Goal: Navigation & Orientation: Find specific page/section

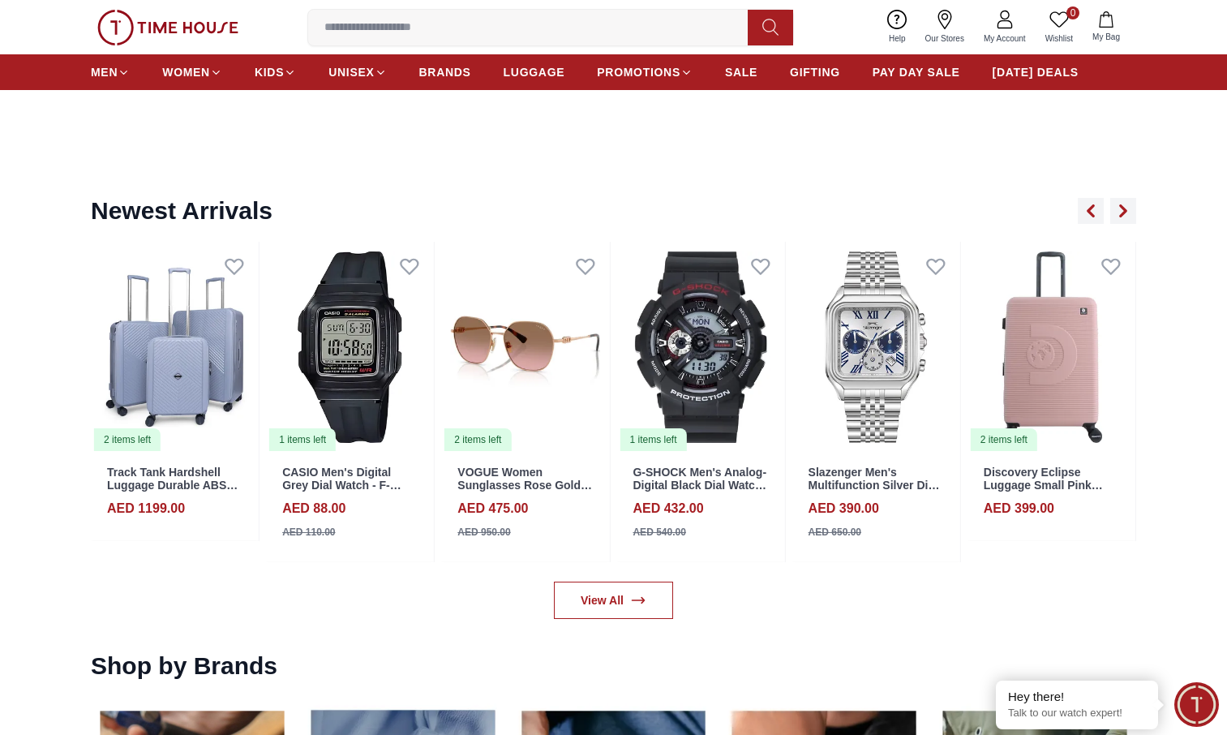
scroll to position [1859, 0]
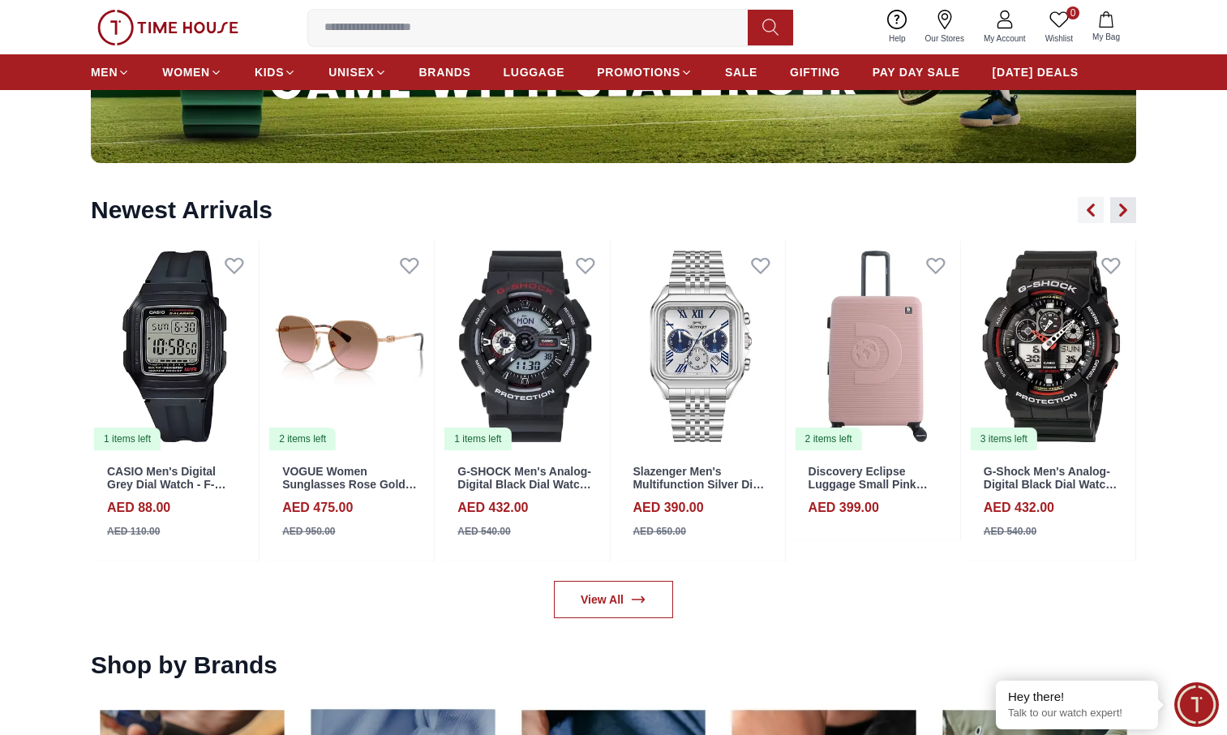
click at [1123, 205] on icon "button" at bounding box center [1123, 210] width 13 height 13
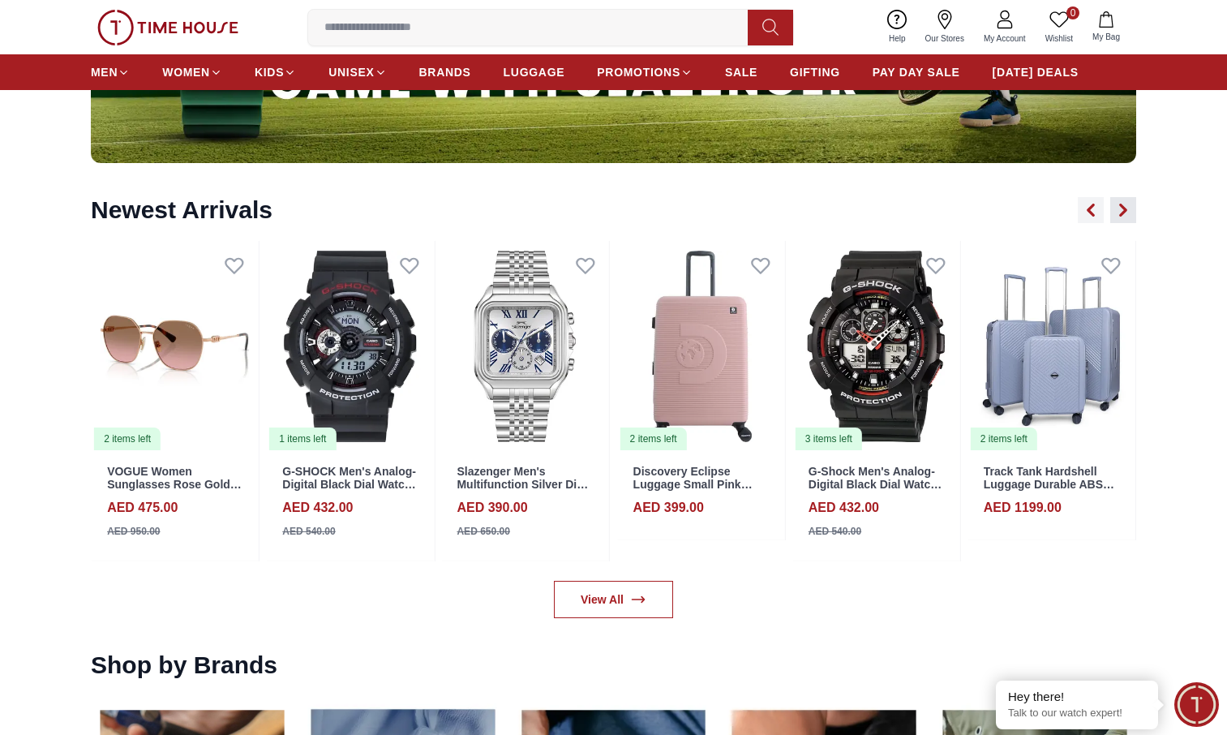
click at [1123, 205] on icon "button" at bounding box center [1123, 210] width 13 height 13
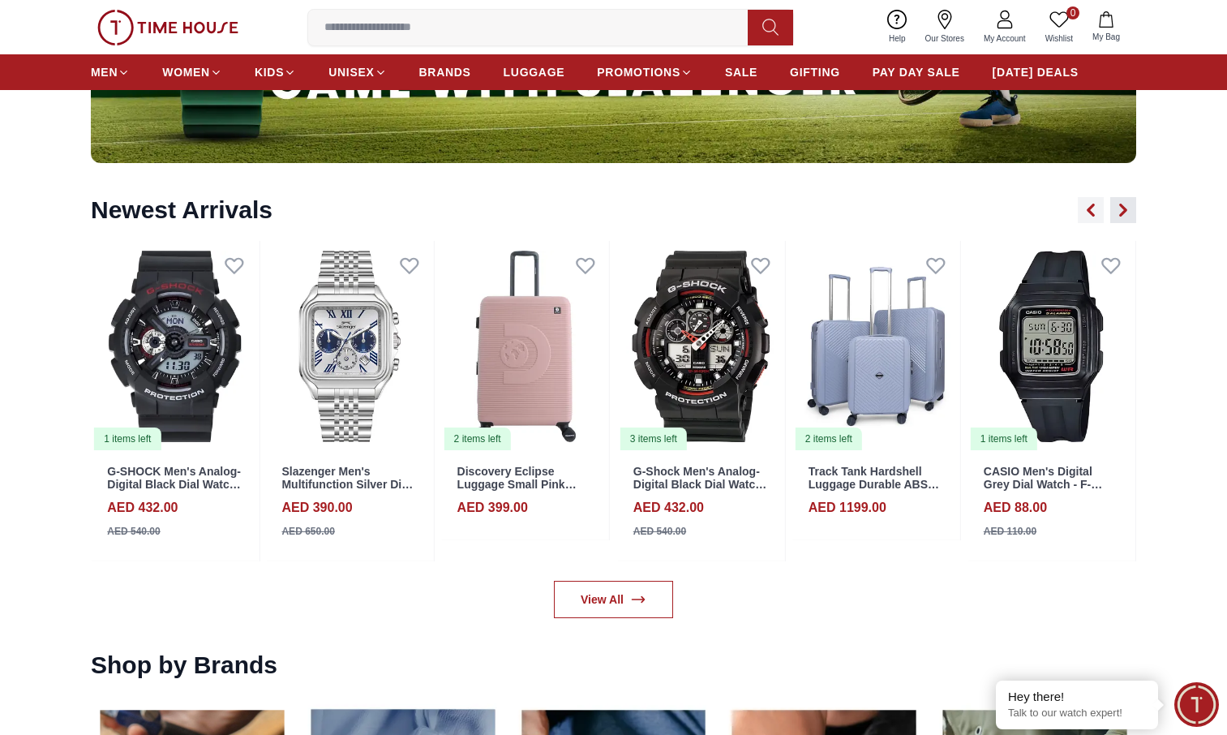
click at [1123, 205] on icon "button" at bounding box center [1123, 210] width 13 height 13
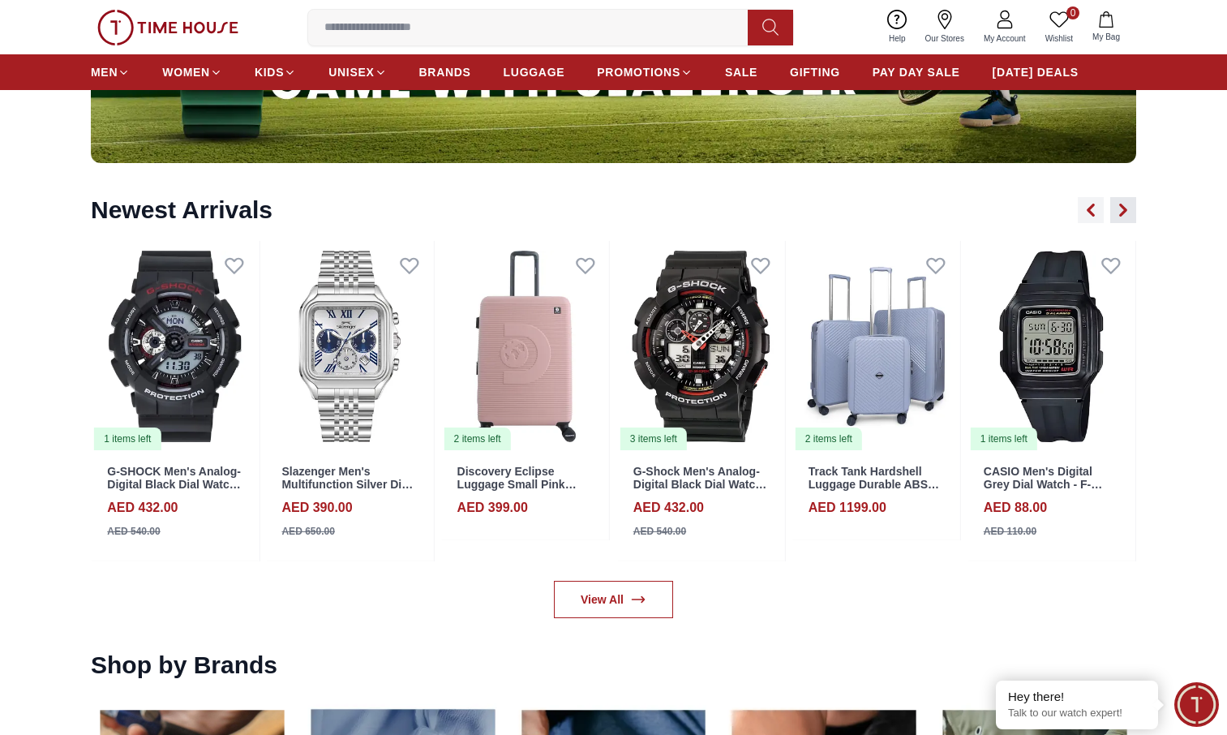
click at [1123, 205] on icon "button" at bounding box center [1123, 210] width 13 height 13
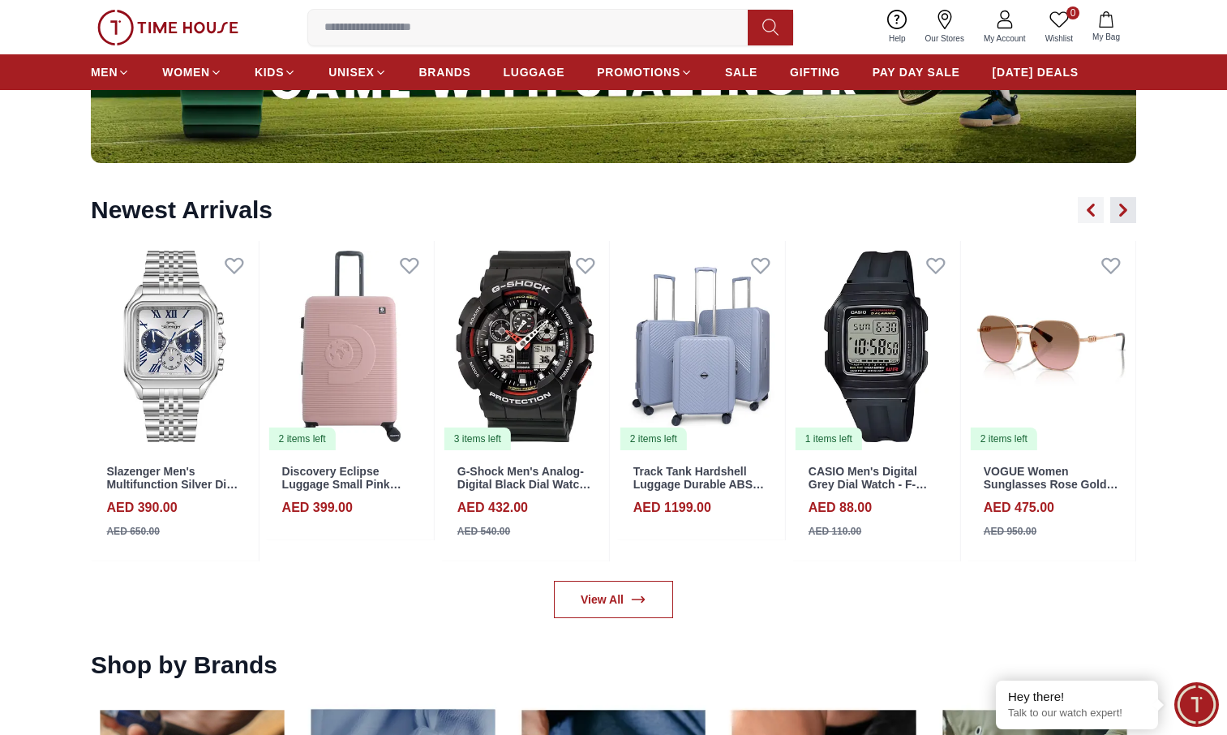
click at [1123, 205] on icon "button" at bounding box center [1123, 210] width 13 height 13
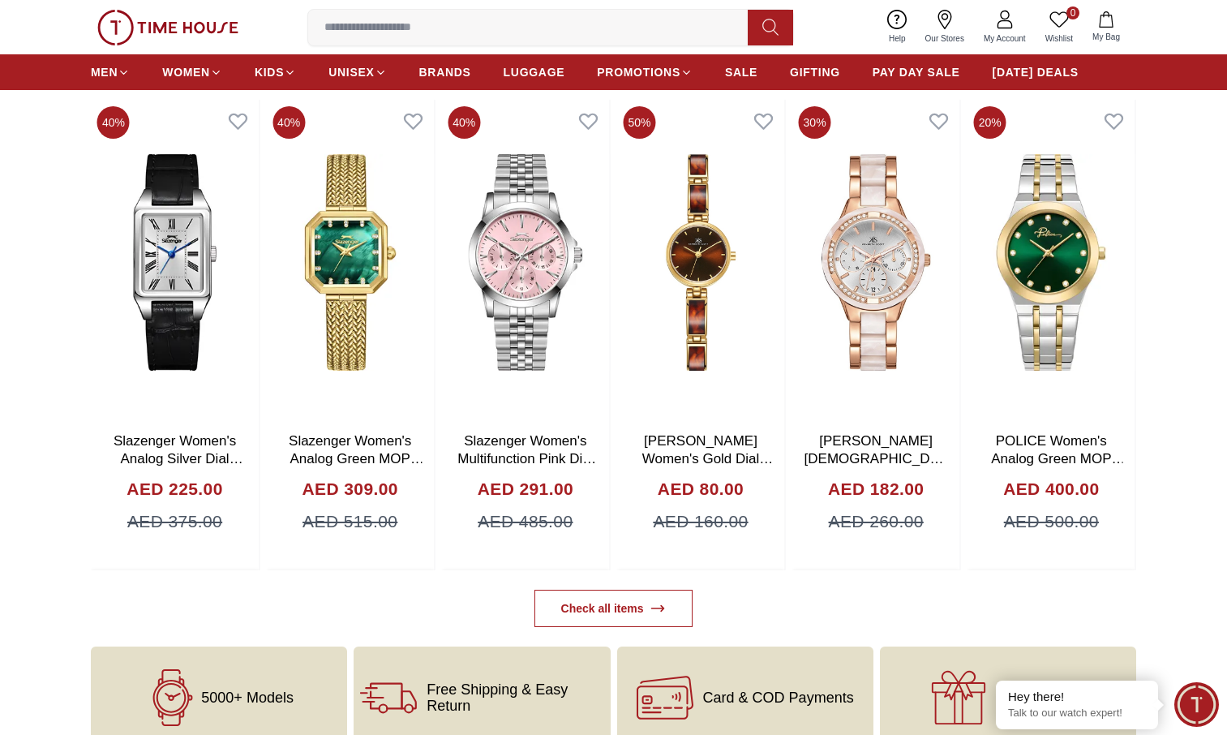
scroll to position [5929, 0]
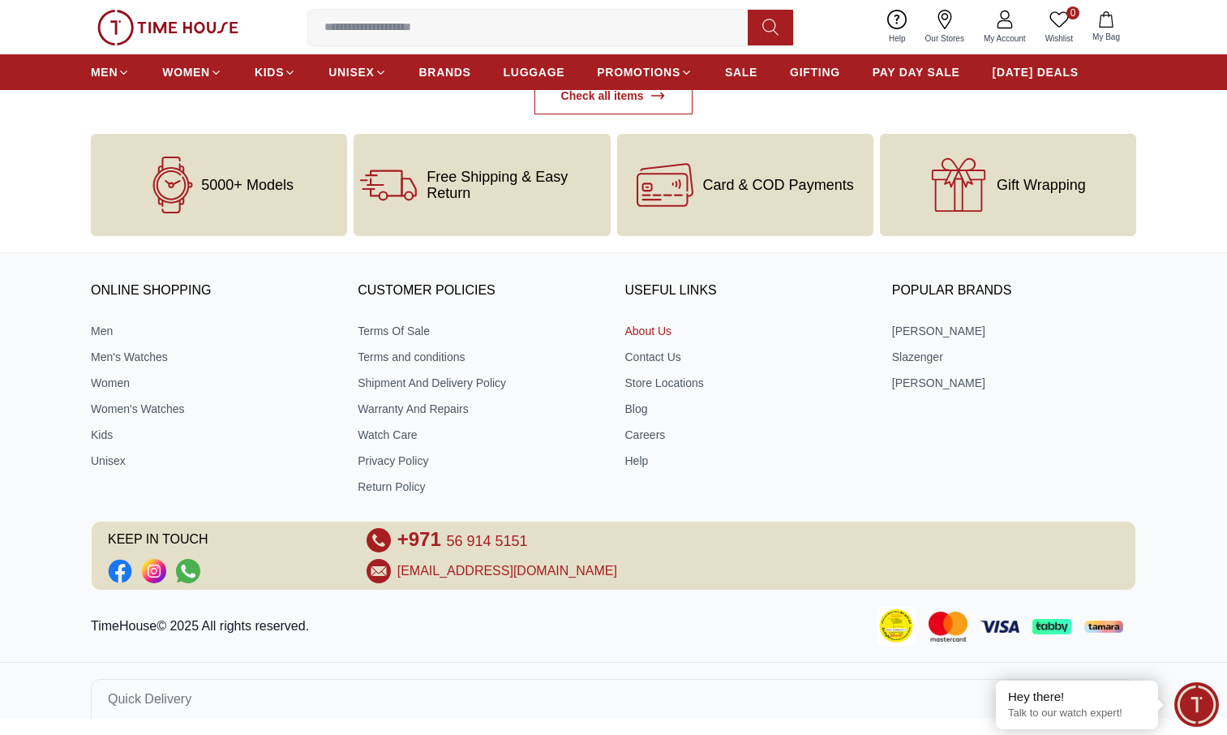
click at [659, 337] on link "About Us" at bounding box center [747, 331] width 244 height 16
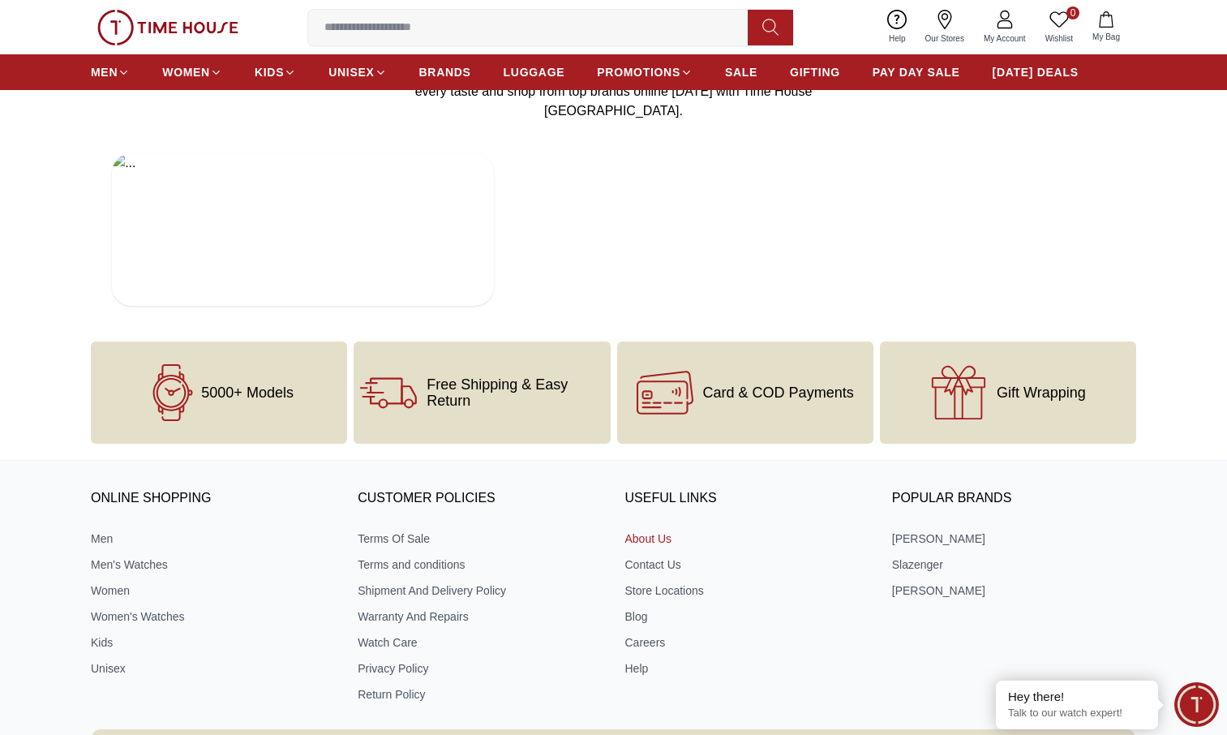
scroll to position [3081, 0]
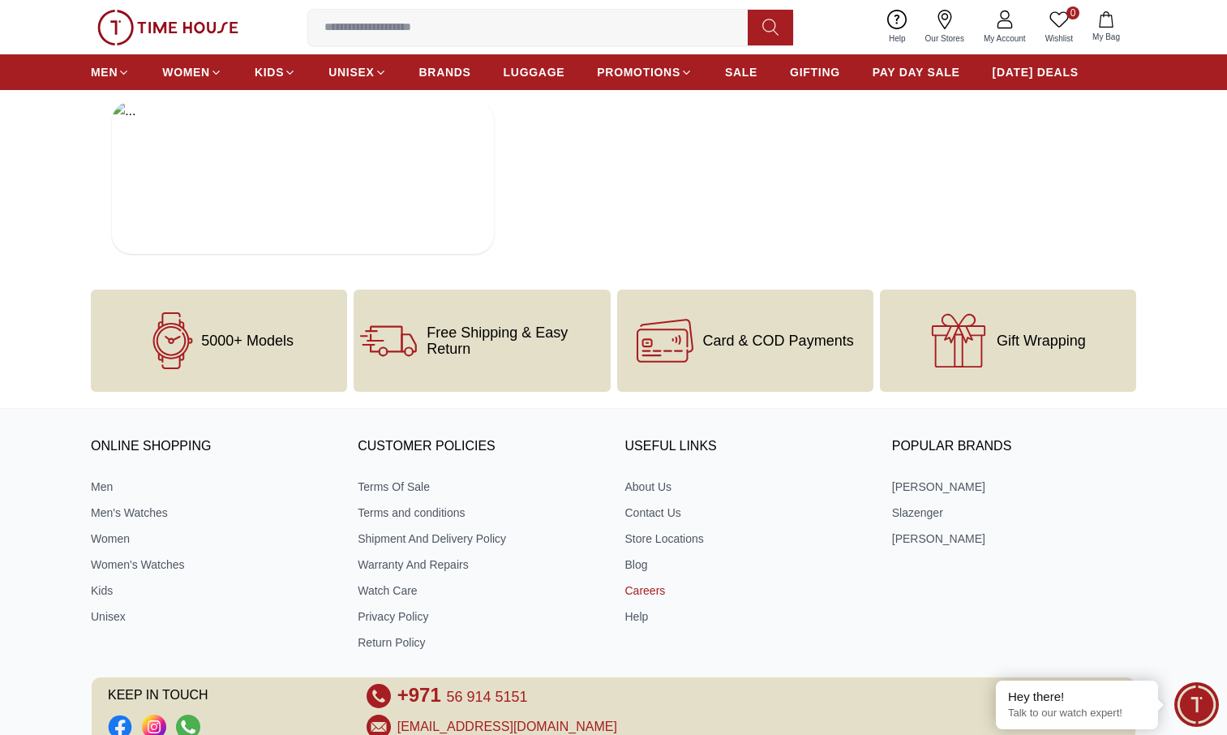
click at [646, 582] on link "Careers" at bounding box center [747, 590] width 244 height 16
click at [639, 582] on link "Careers" at bounding box center [747, 590] width 244 height 16
click at [659, 530] on link "Store Locations" at bounding box center [747, 538] width 244 height 16
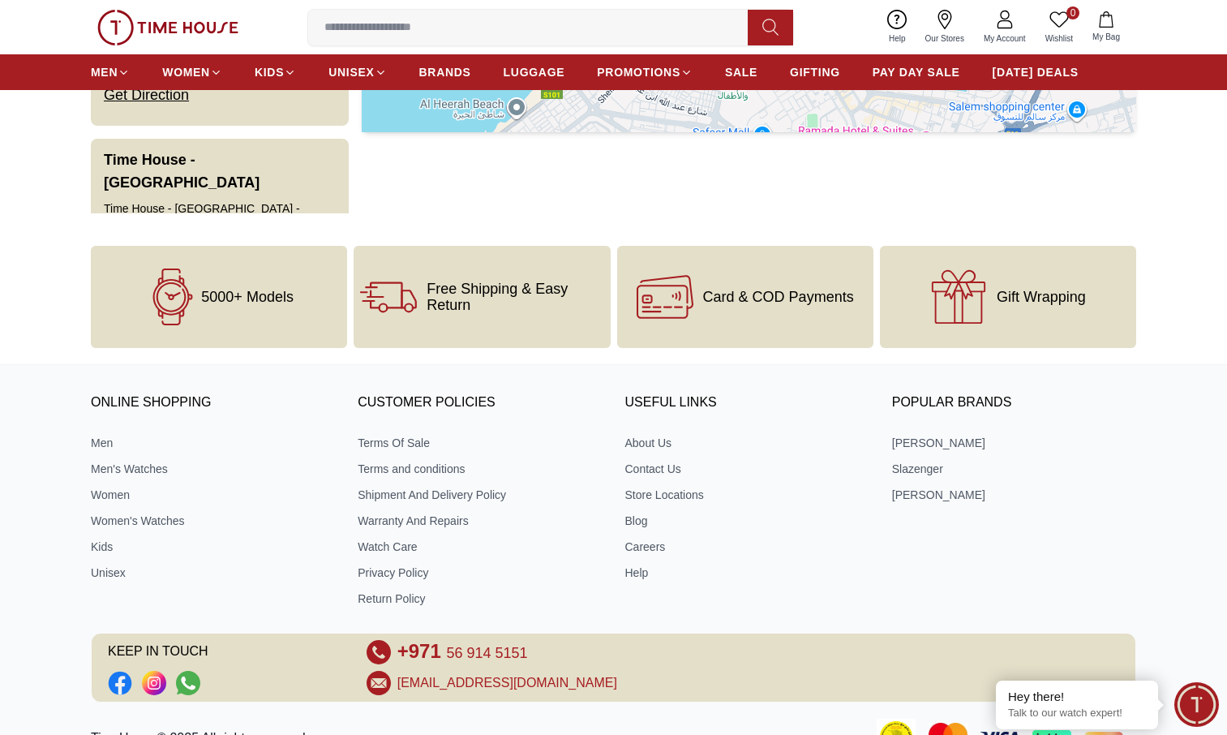
scroll to position [486, 0]
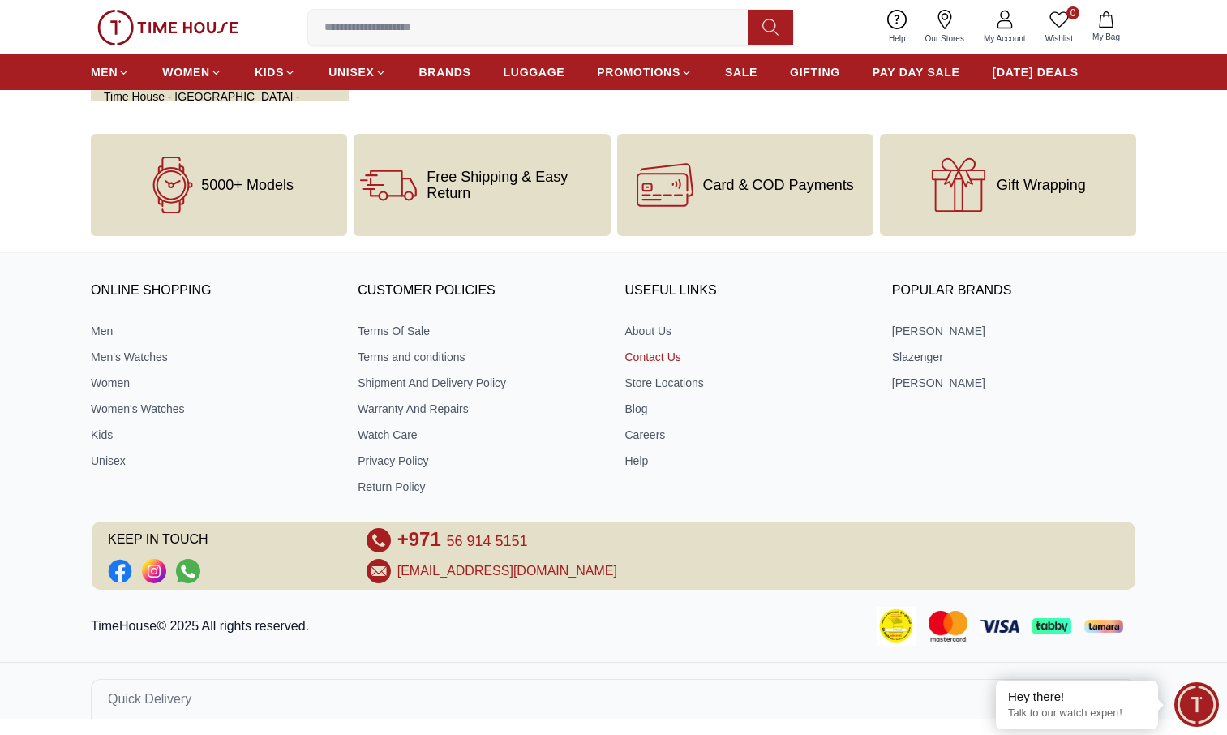
click at [651, 353] on link "Contact Us" at bounding box center [747, 357] width 244 height 16
